Goal: Find contact information: Find contact information

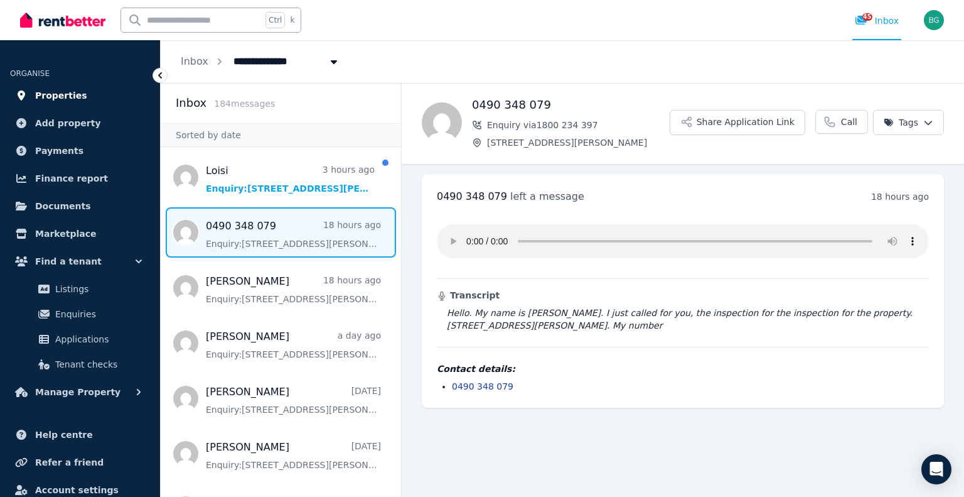
click at [62, 92] on span "Properties" at bounding box center [61, 95] width 52 height 15
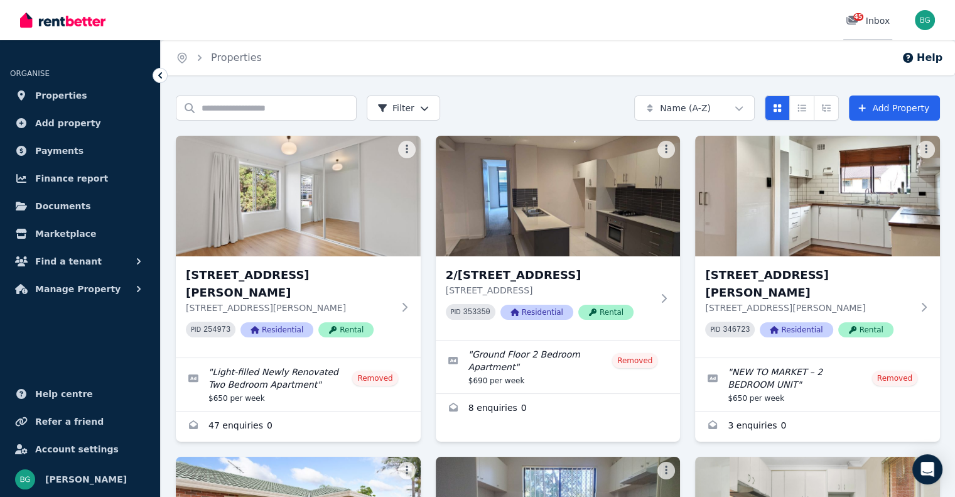
click at [878, 24] on div "45 Inbox" at bounding box center [868, 20] width 44 height 13
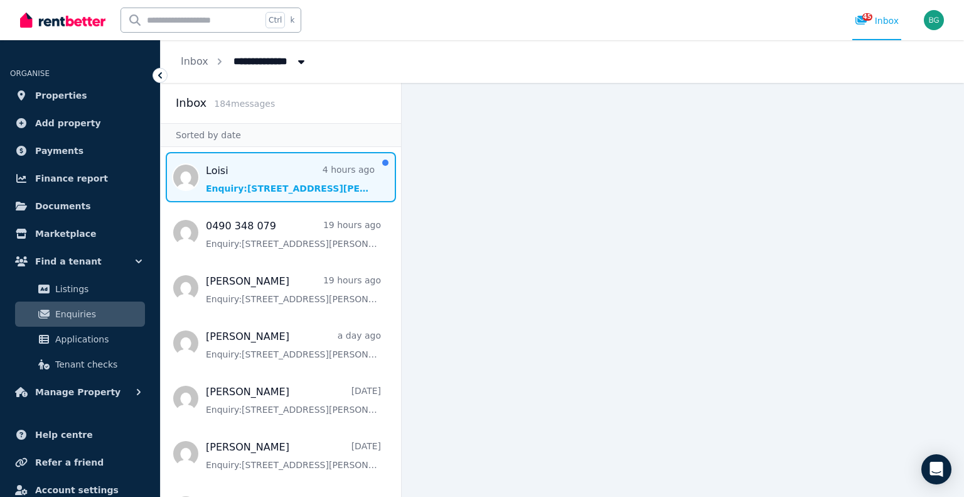
click at [262, 169] on span "Message list" at bounding box center [281, 177] width 240 height 50
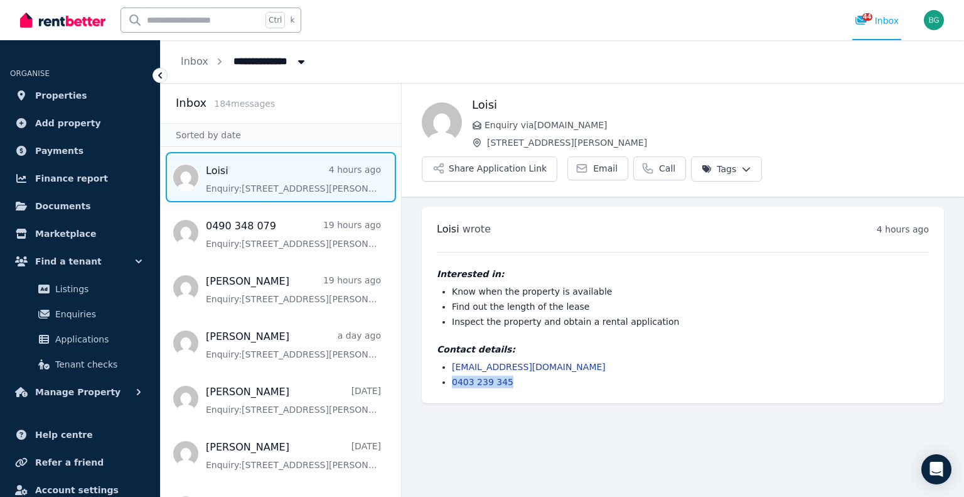
drag, startPoint x: 542, startPoint y: 353, endPoint x: 449, endPoint y: 353, distance: 92.3
click at [449, 360] on ul "[EMAIL_ADDRESS][DOMAIN_NAME] 0403 239 345" at bounding box center [683, 374] width 492 height 28
copy link "0403 239 345"
drag, startPoint x: 590, startPoint y: 332, endPoint x: 452, endPoint y: 333, distance: 138.1
click at [452, 360] on li "[EMAIL_ADDRESS][DOMAIN_NAME]" at bounding box center [690, 366] width 477 height 13
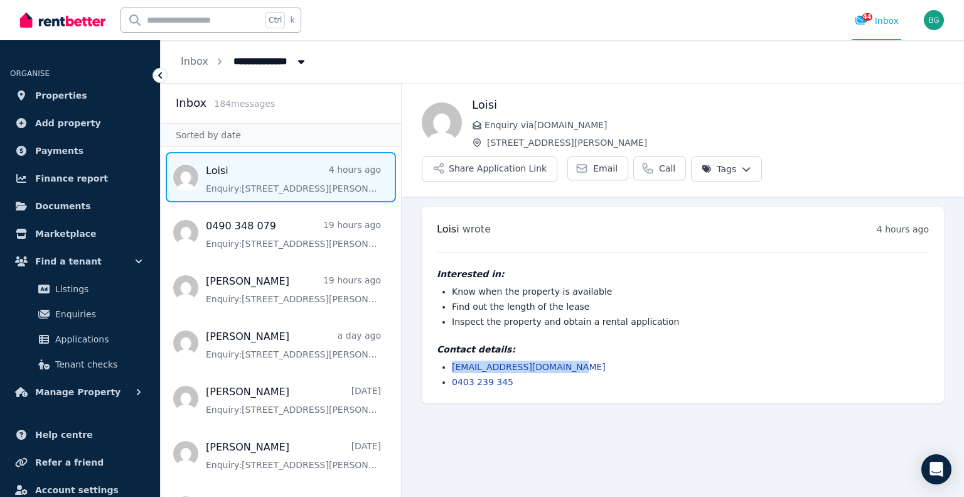
copy link "[EMAIL_ADDRESS][DOMAIN_NAME]"
click at [479, 104] on h1 "Loisi" at bounding box center [708, 105] width 472 height 18
click at [479, 105] on h1 "Loisi" at bounding box center [708, 105] width 472 height 18
copy h1 "Loisi"
